Goal: Task Accomplishment & Management: Manage account settings

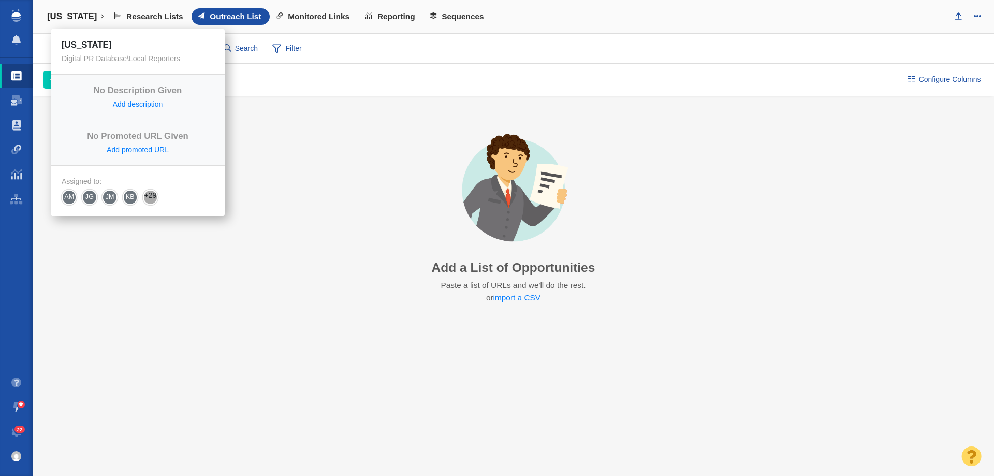
click at [79, 9] on link "[US_STATE]" at bounding box center [75, 16] width 71 height 25
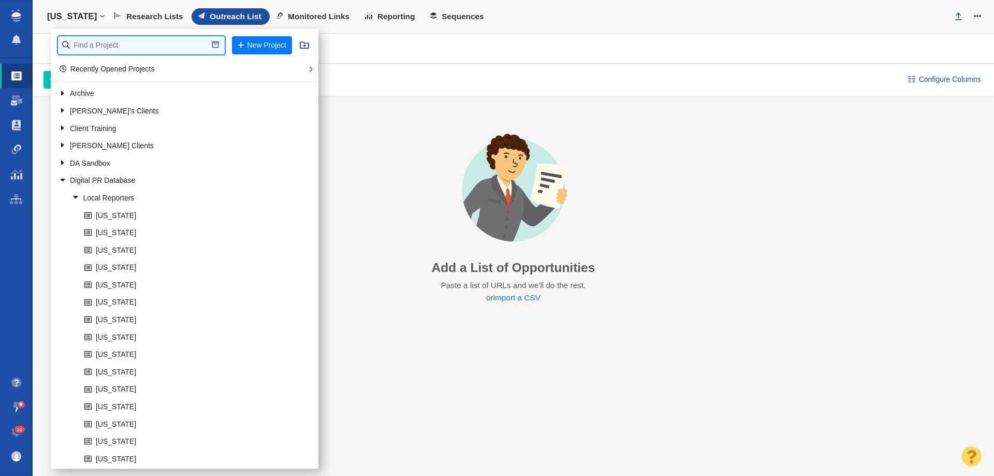
click at [117, 48] on input "text" at bounding box center [141, 45] width 167 height 18
type input "crane"
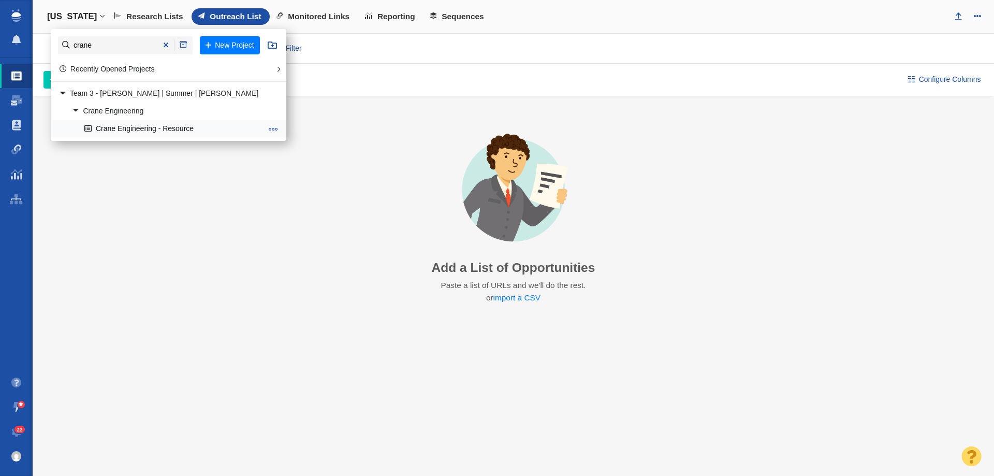
click at [150, 127] on link "Crane Engineering - Resource" at bounding box center [173, 129] width 183 height 16
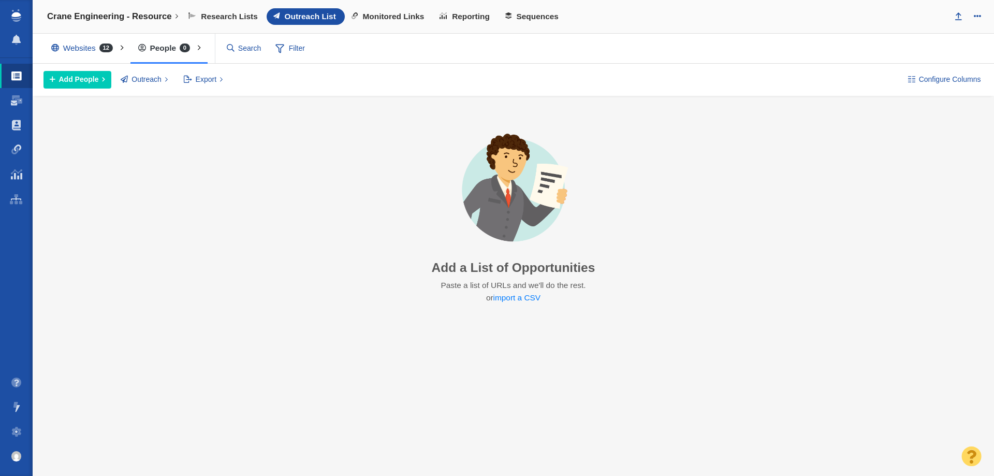
click at [94, 55] on div "Websites 12" at bounding box center [85, 48] width 82 height 24
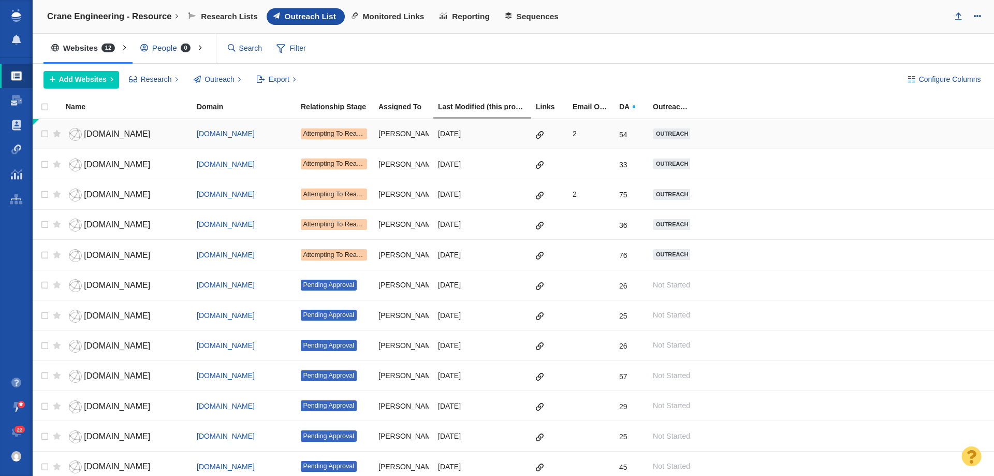
click at [124, 147] on td "[DOMAIN_NAME]" at bounding box center [126, 134] width 131 height 30
click at [128, 137] on span "[DOMAIN_NAME]" at bounding box center [117, 133] width 66 height 9
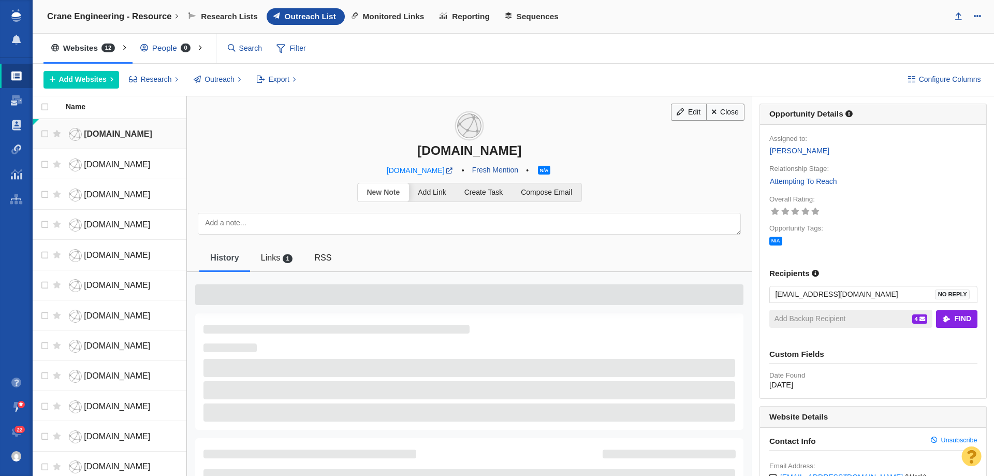
click at [130, 130] on span "[DOMAIN_NAME]" at bounding box center [118, 133] width 68 height 9
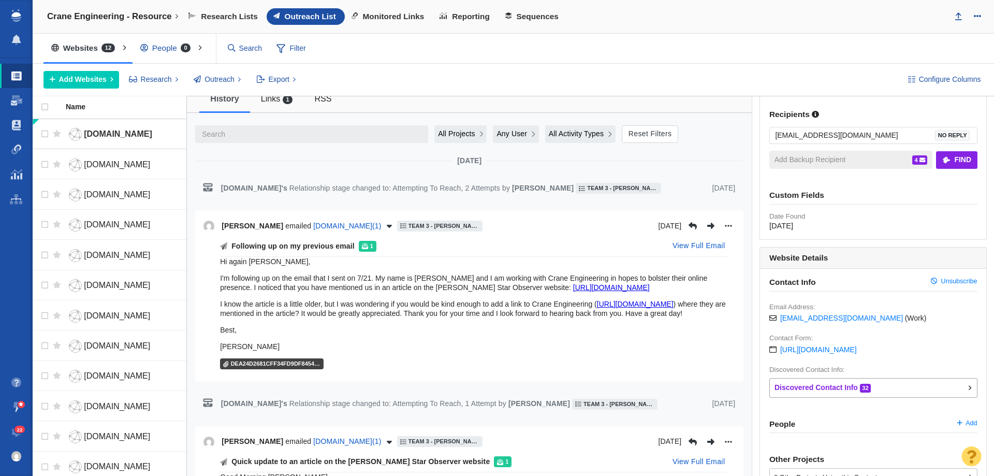
scroll to position [207, 0]
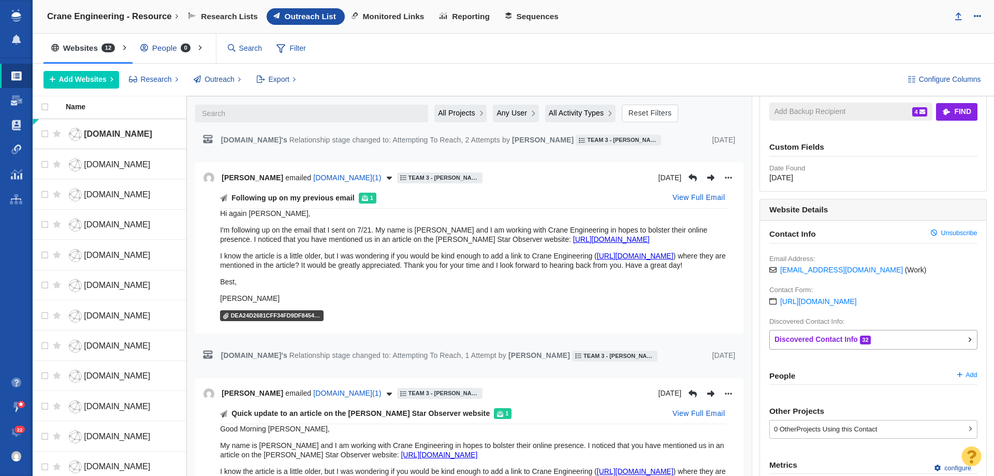
drag, startPoint x: 261, startPoint y: 315, endPoint x: 208, endPoint y: 214, distance: 113.5
click at [208, 214] on div "Following up on my previous email 1 View Full Email Hi again [PERSON_NAME], I'm…" at bounding box center [470, 258] width 532 height 136
